Goal: Navigation & Orientation: Find specific page/section

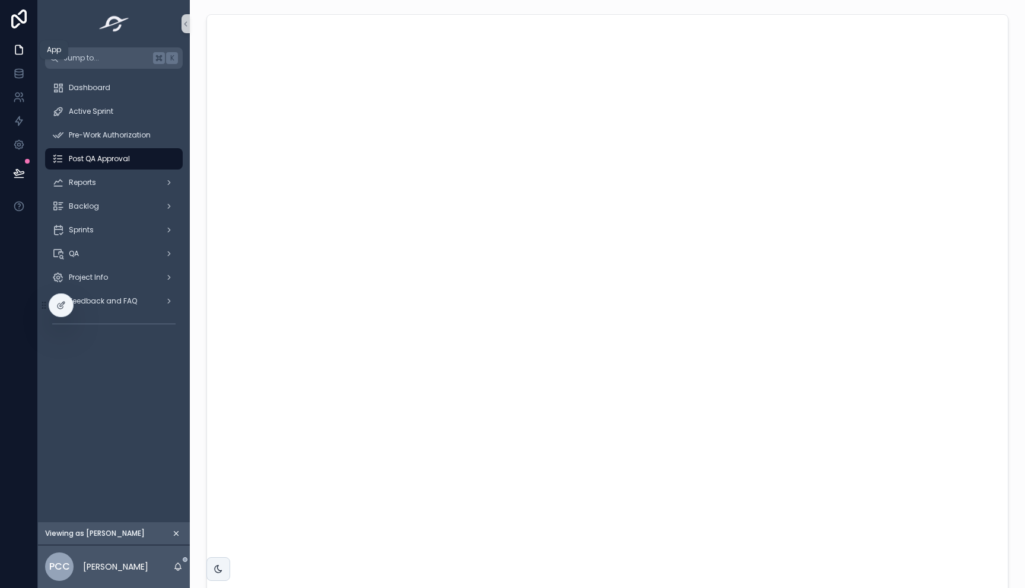
scroll to position [47, 0]
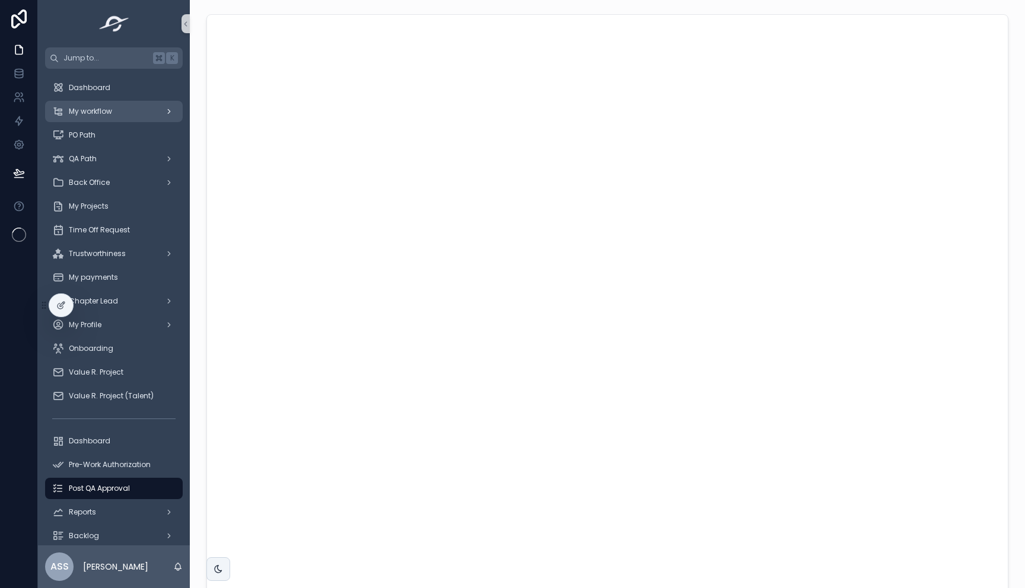
click at [80, 106] on div "My workflow" at bounding box center [113, 111] width 123 height 19
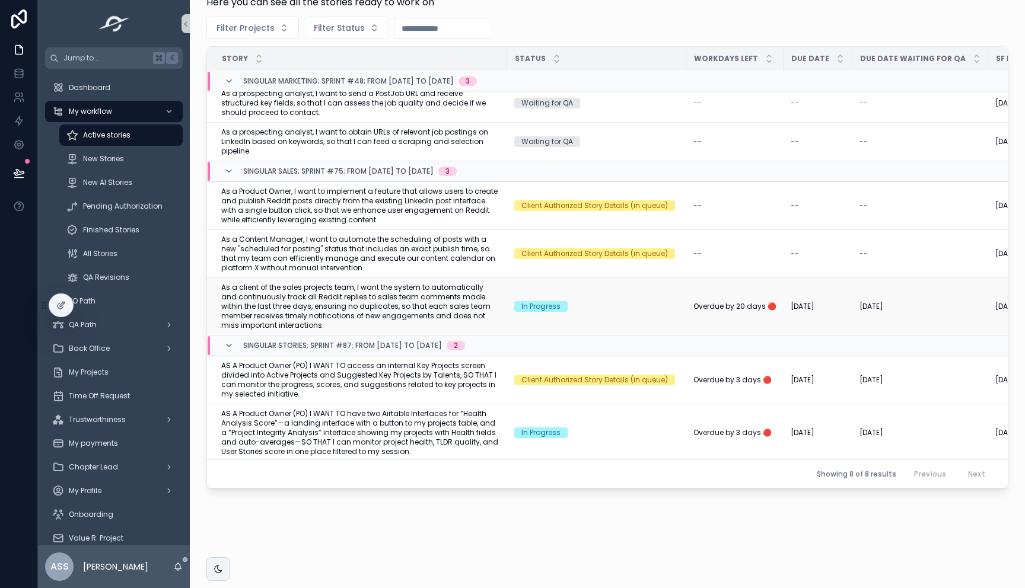
scroll to position [91, 0]
